Goal: Transaction & Acquisition: Purchase product/service

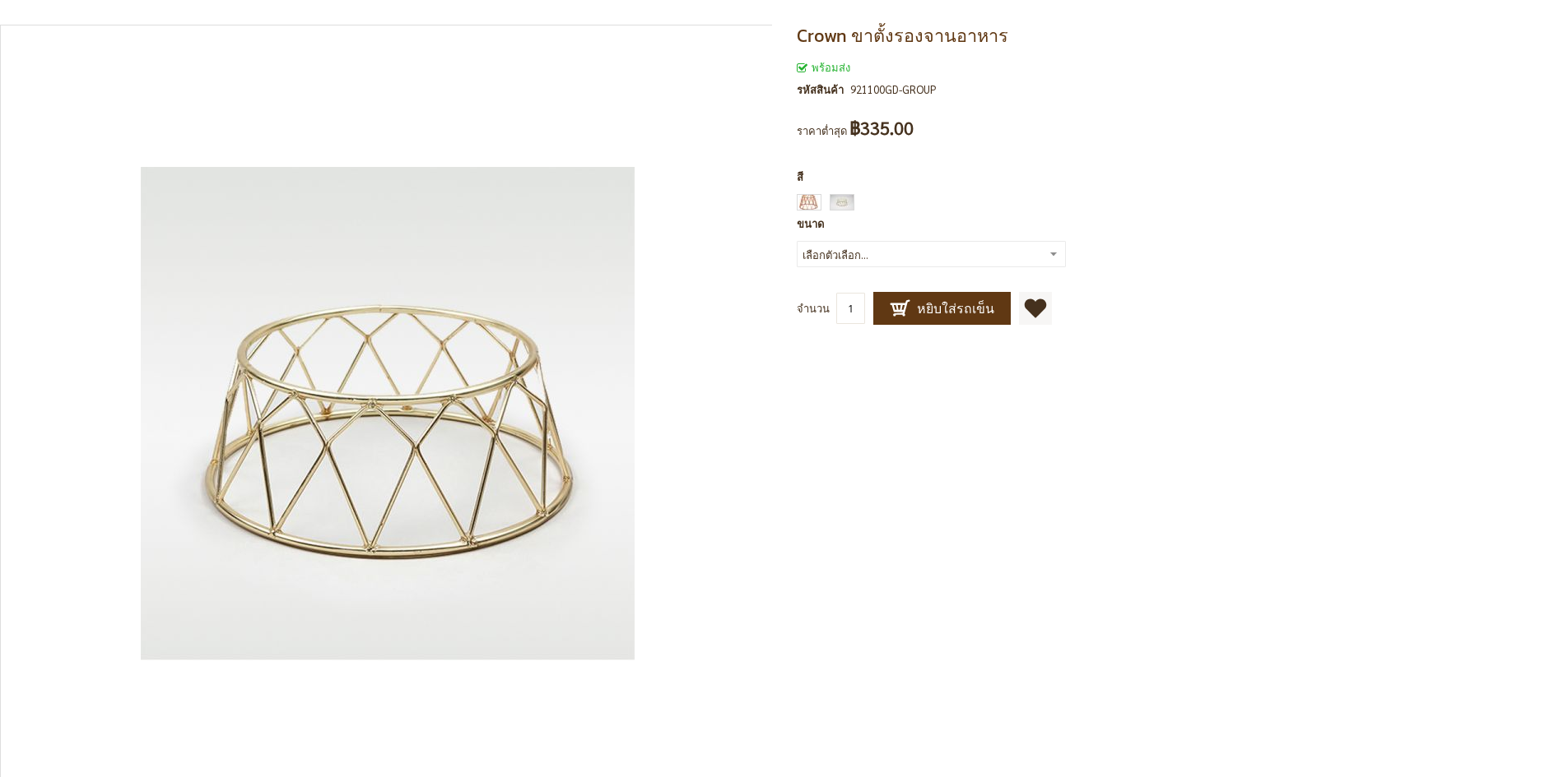
click at [1056, 258] on select "เลือกตัวเลือก... 4 นิ้ว 8 นิ้ว 12 [PERSON_NAME]" at bounding box center [931, 254] width 270 height 26
select select "15"
click at [797, 241] on select "เลือกตัวเลือก... 4 นิ้ว 8 นิ้ว 12 [PERSON_NAME]" at bounding box center [931, 254] width 270 height 26
type input "15"
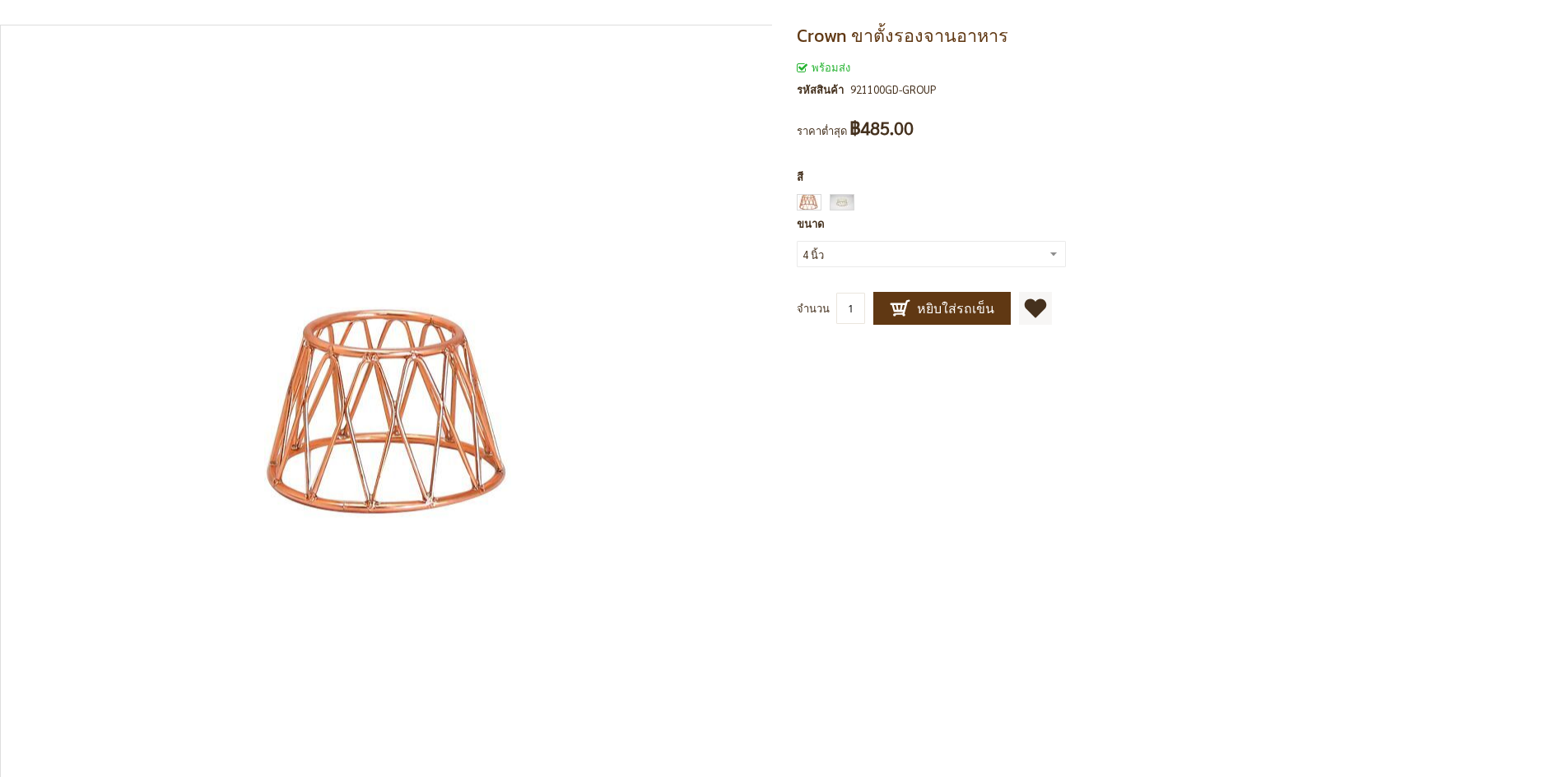
click at [1051, 248] on select "เลือกตัวเลือก... 4 นิ้ว 8 นิ้ว 12 [PERSON_NAME]" at bounding box center [931, 254] width 270 height 26
select select "19"
click at [797, 241] on select "เลือกตัวเลือก... 4 นิ้ว 8 นิ้ว 12 [PERSON_NAME]" at bounding box center [931, 254] width 270 height 26
type input "19"
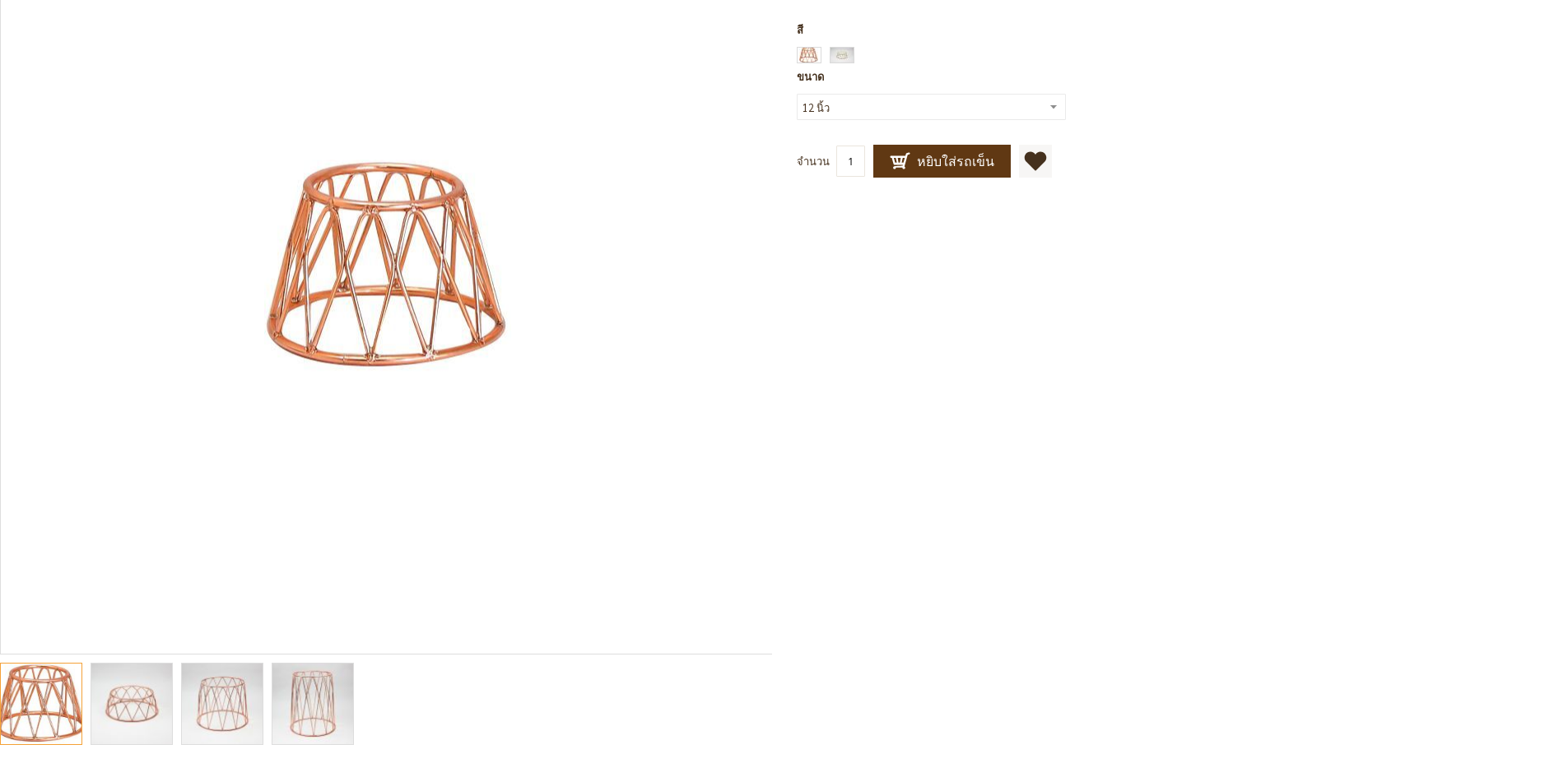
scroll to position [148, 0]
click at [114, 708] on img at bounding box center [133, 703] width 121 height 81
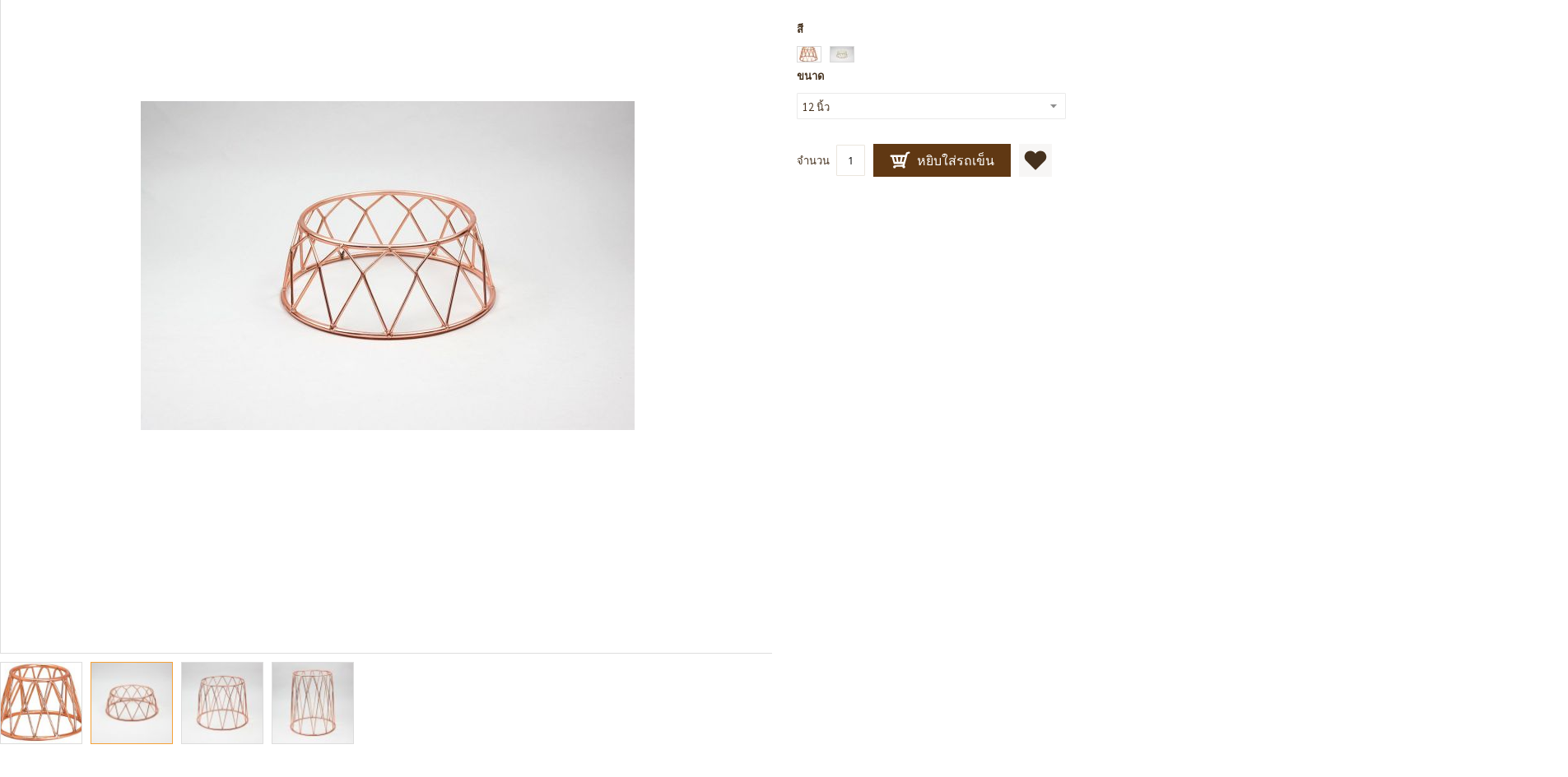
scroll to position [0, 0]
